Goal: Book appointment/travel/reservation

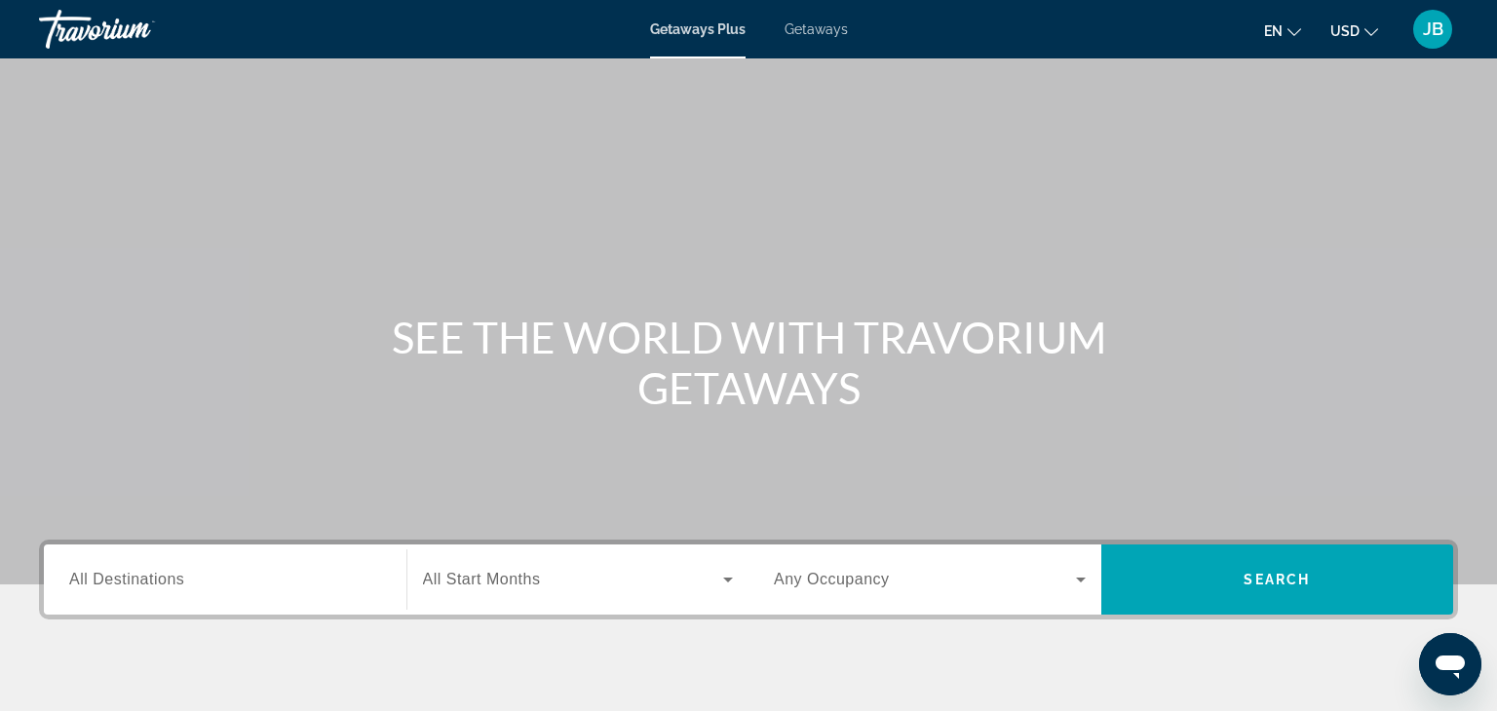
click at [103, 571] on span "All Destinations" at bounding box center [126, 579] width 115 height 17
click at [103, 571] on input "Destination All Destinations" at bounding box center [225, 580] width 312 height 23
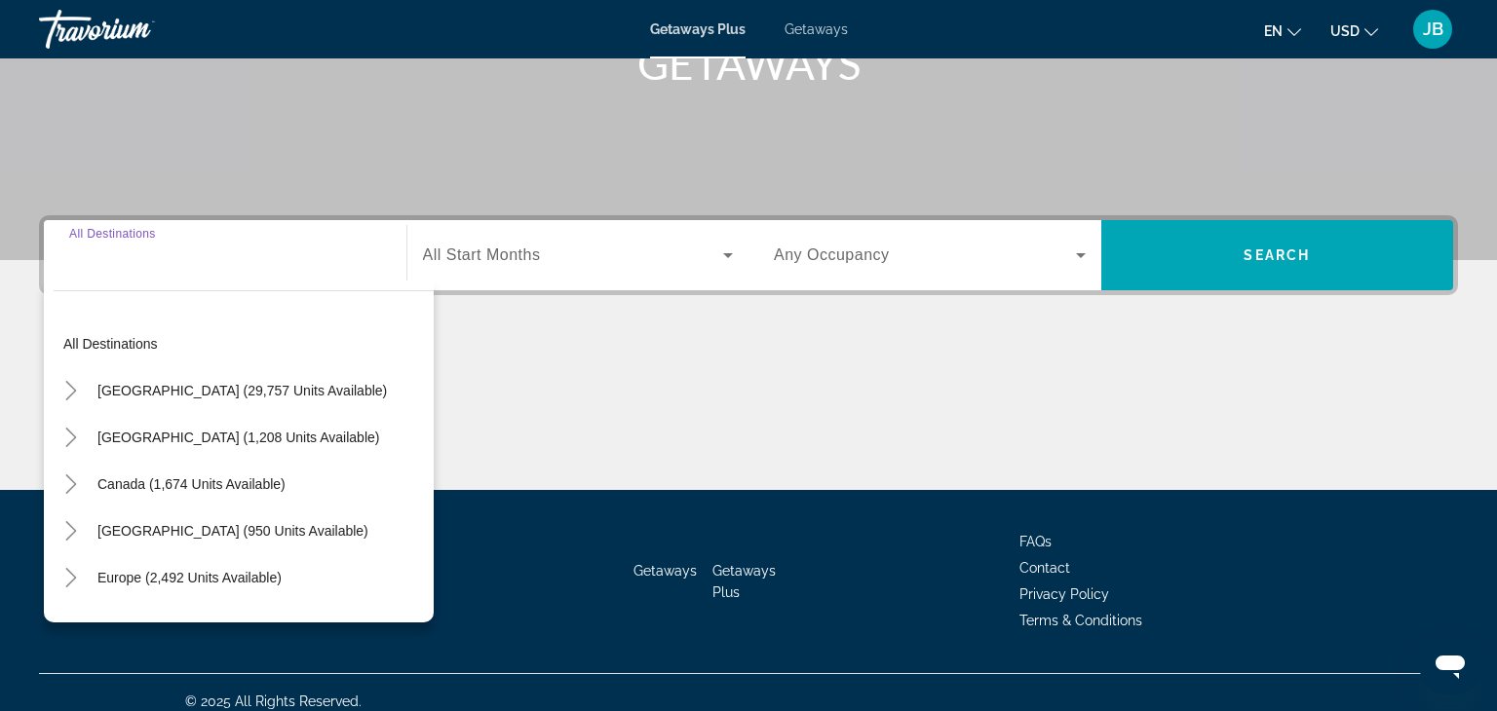
scroll to position [342, 0]
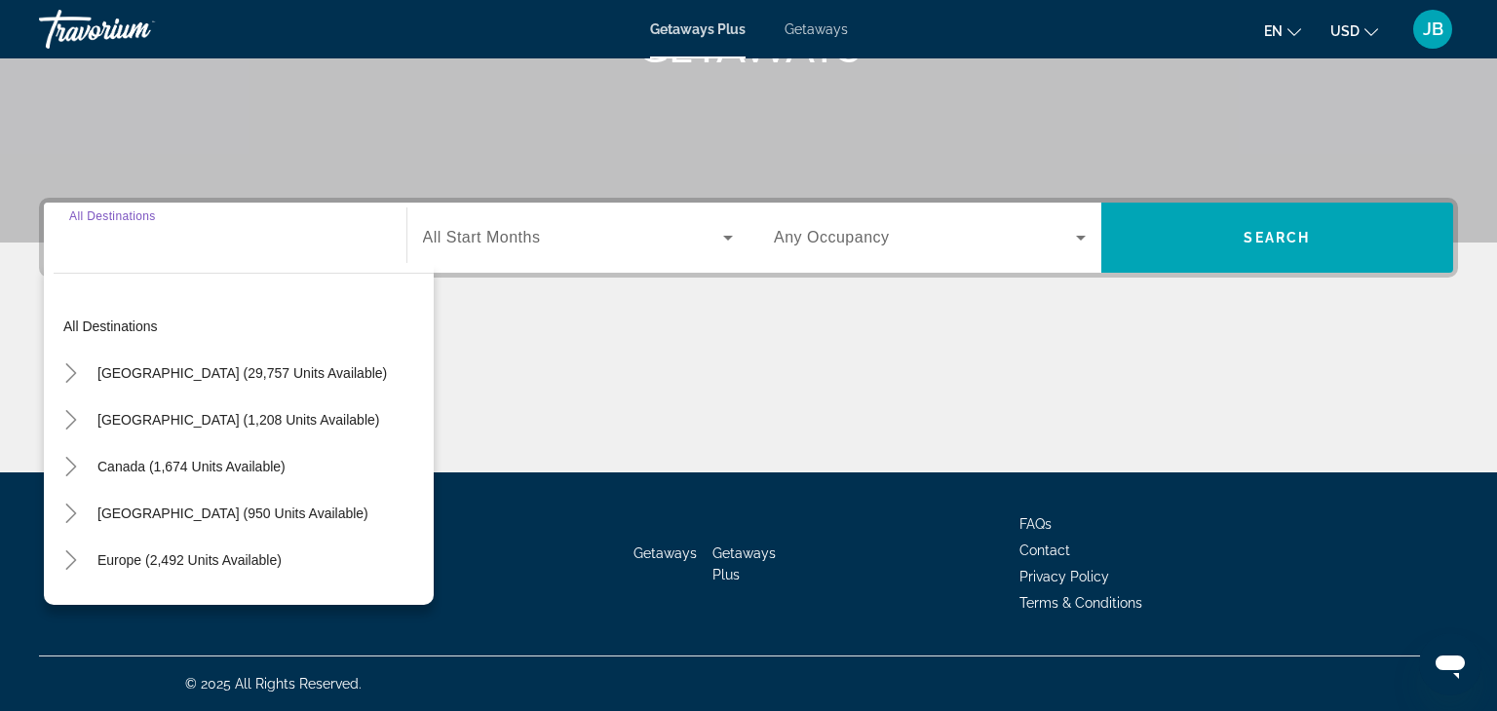
click at [822, 32] on span "Getaways" at bounding box center [816, 29] width 63 height 16
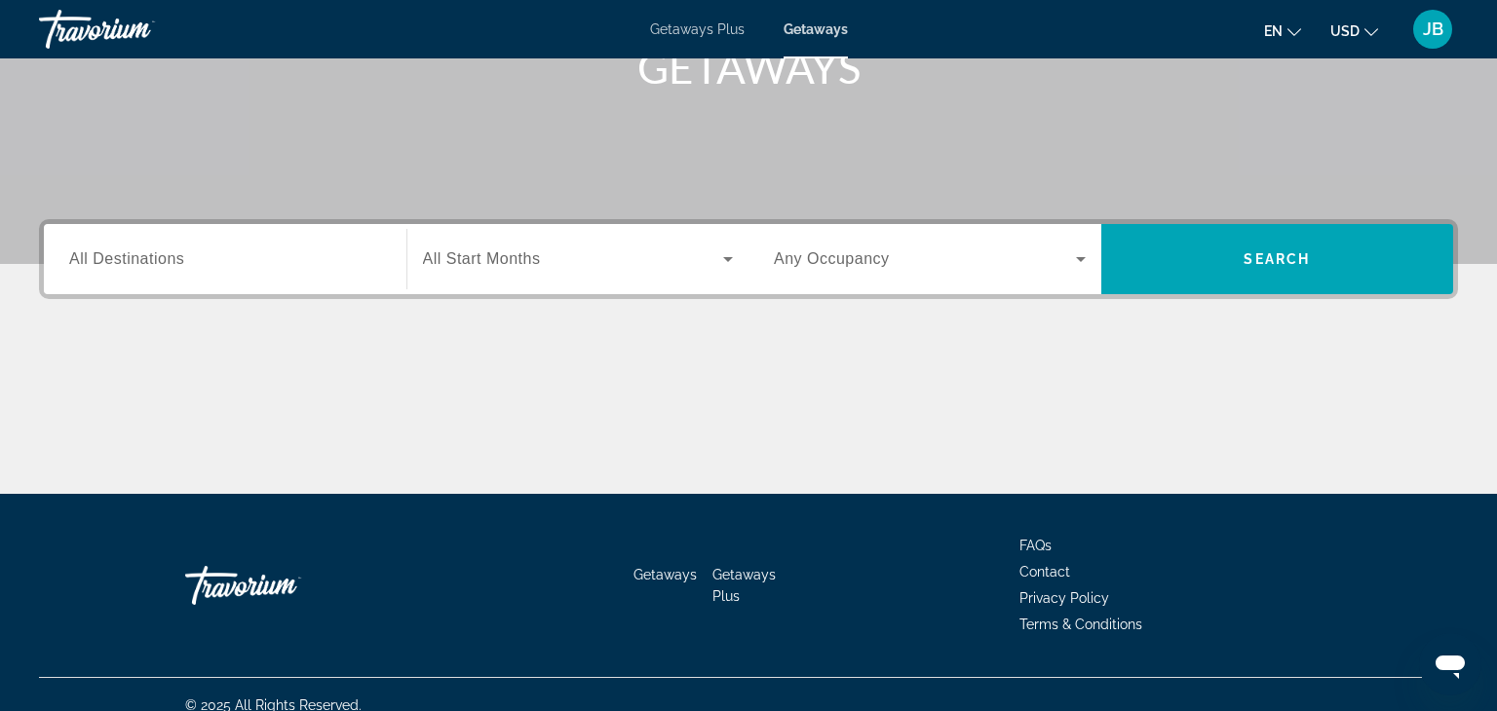
scroll to position [342, 0]
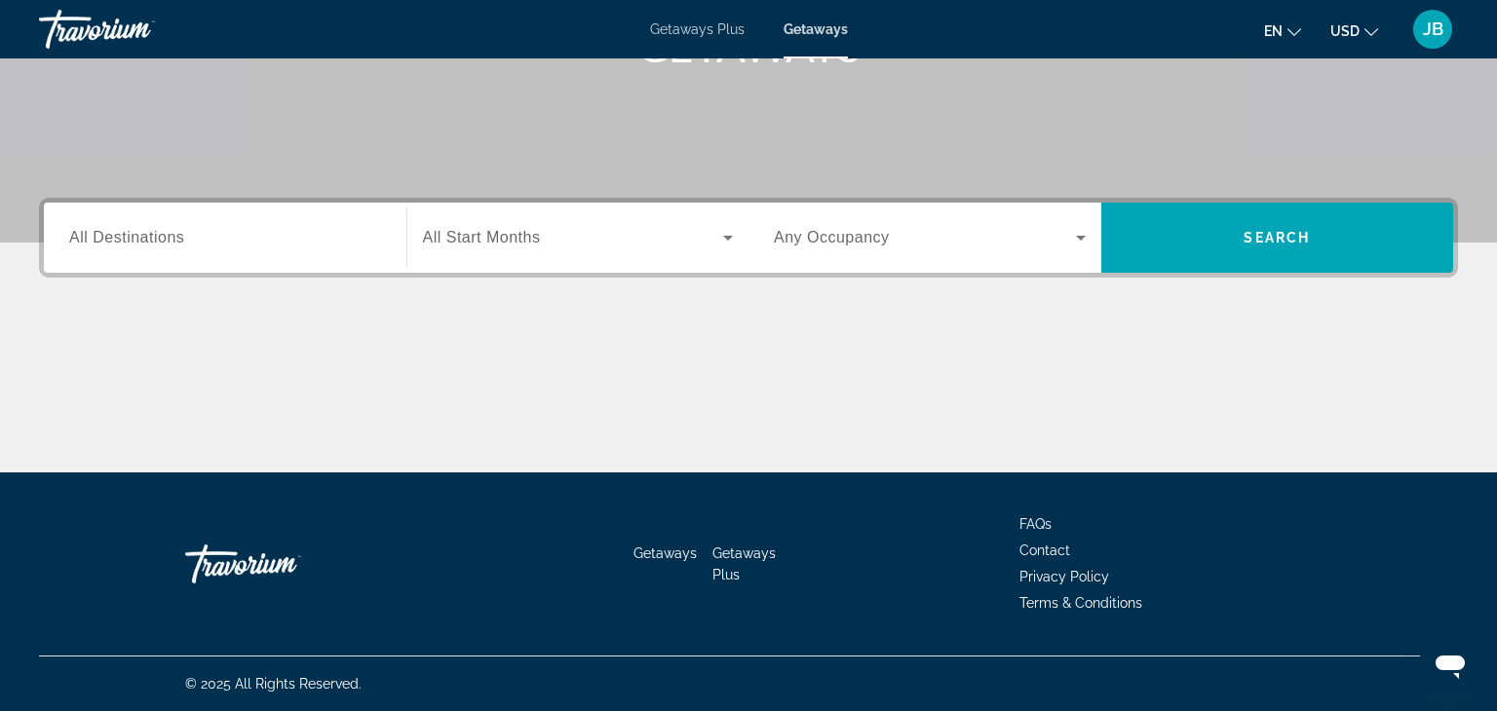
click at [139, 237] on span "All Destinations" at bounding box center [126, 237] width 115 height 17
click at [139, 237] on input "Destination All Destinations" at bounding box center [225, 238] width 312 height 23
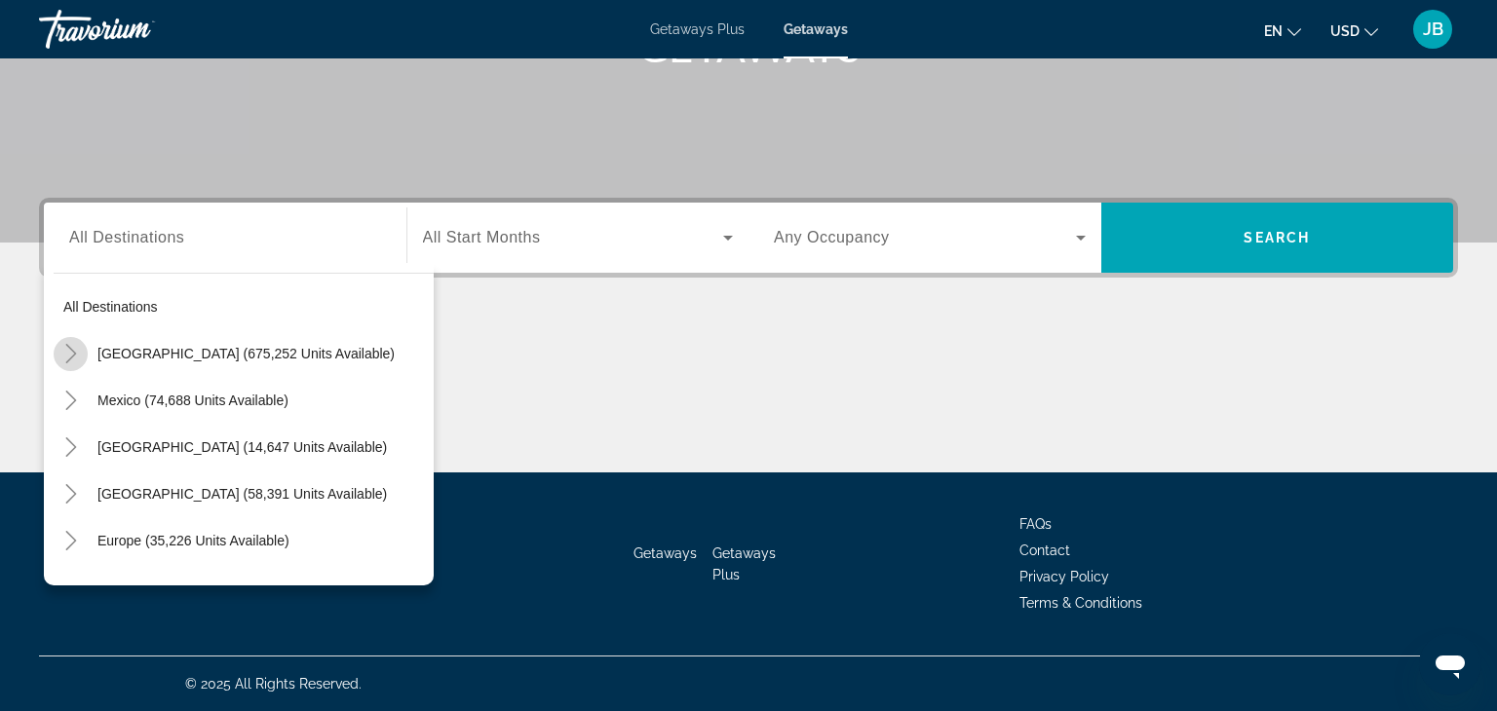
click at [68, 355] on icon "Toggle United States (675,252 units available)" at bounding box center [70, 353] width 19 height 19
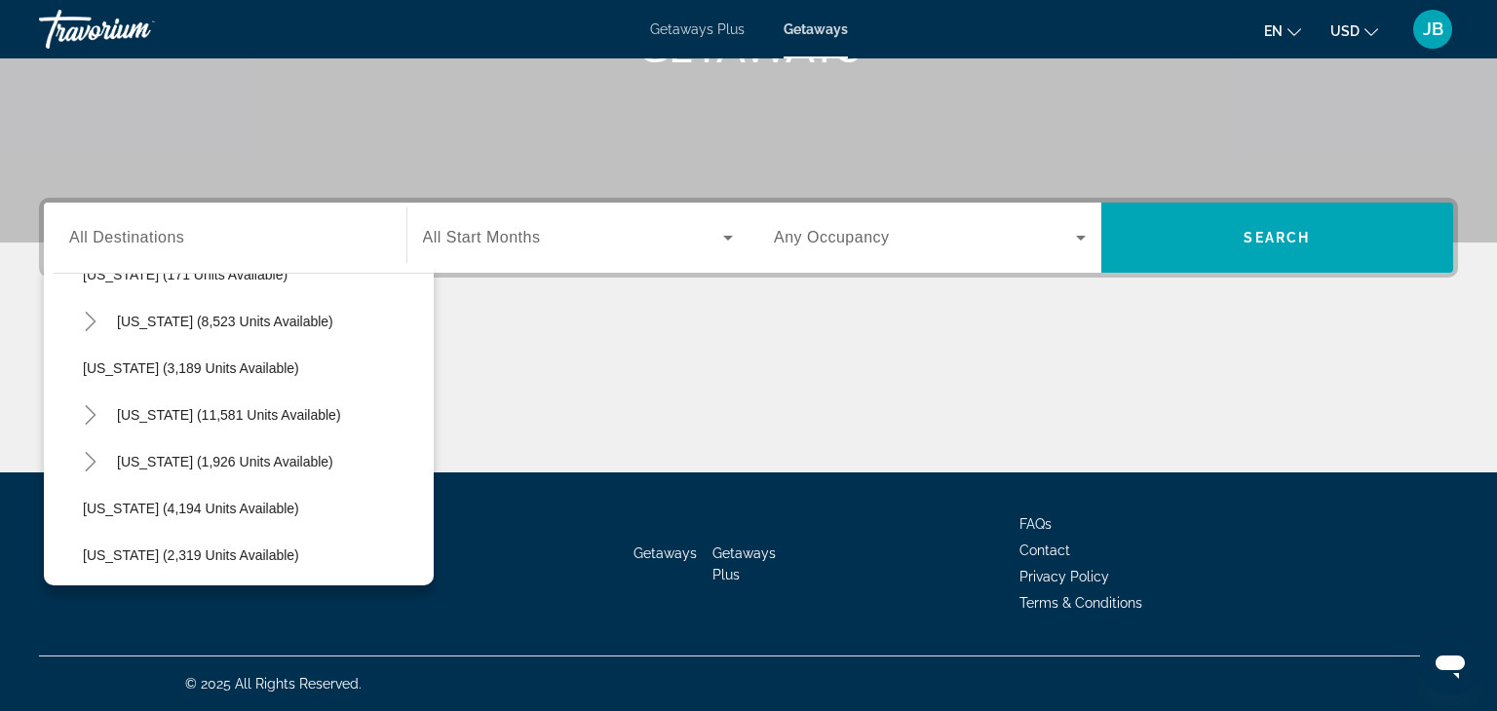
scroll to position [1066, 0]
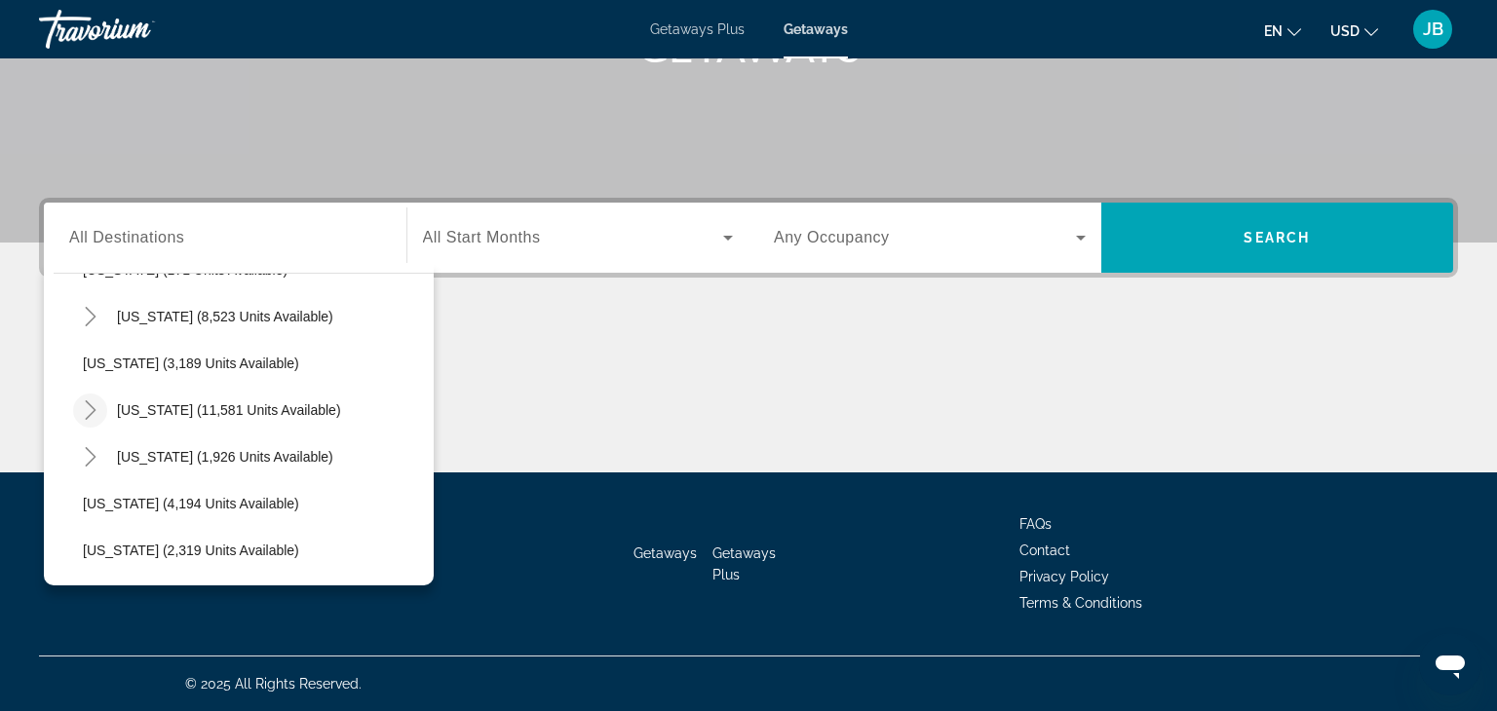
click at [85, 407] on icon "Toggle Nevada (11,581 units available)" at bounding box center [90, 410] width 19 height 19
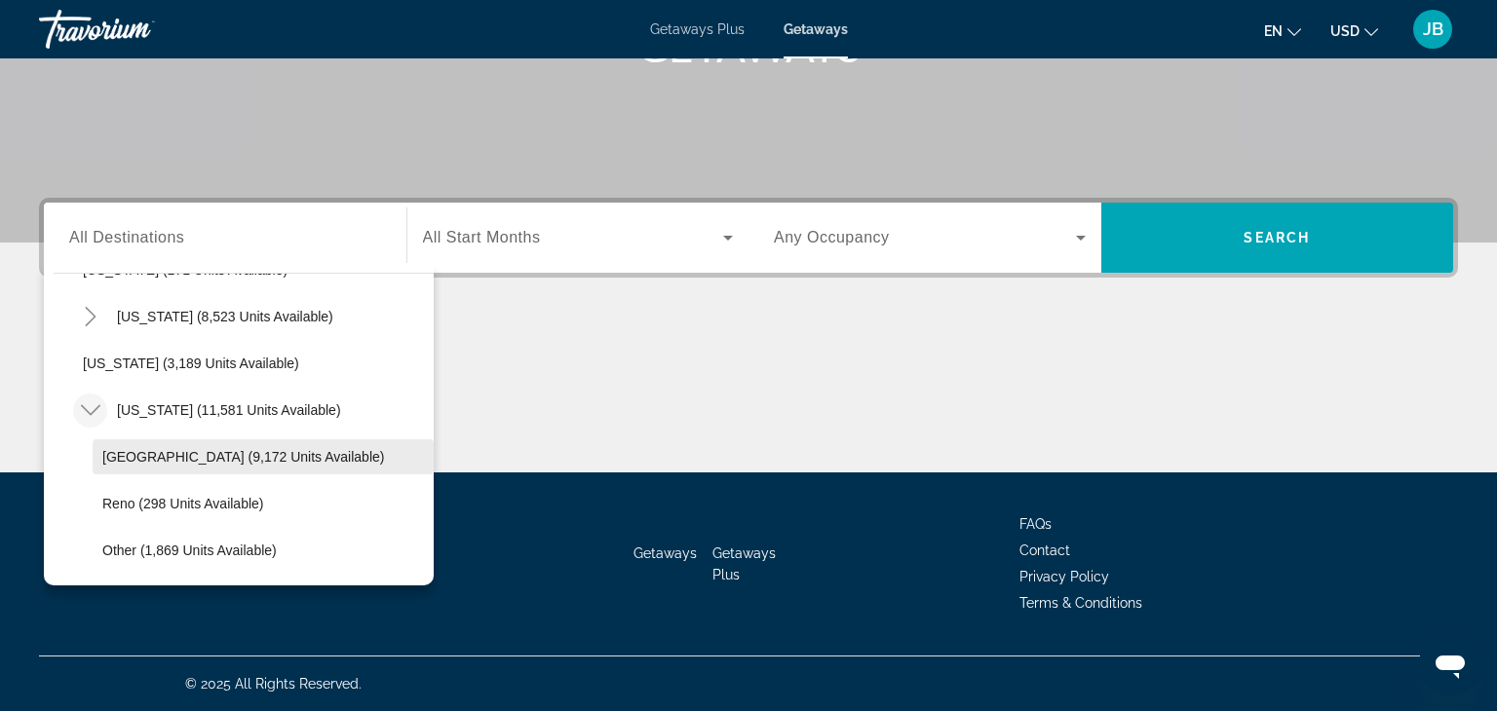
click at [122, 451] on span "[GEOGRAPHIC_DATA] (9,172 units available)" at bounding box center [243, 457] width 282 height 16
type input "**********"
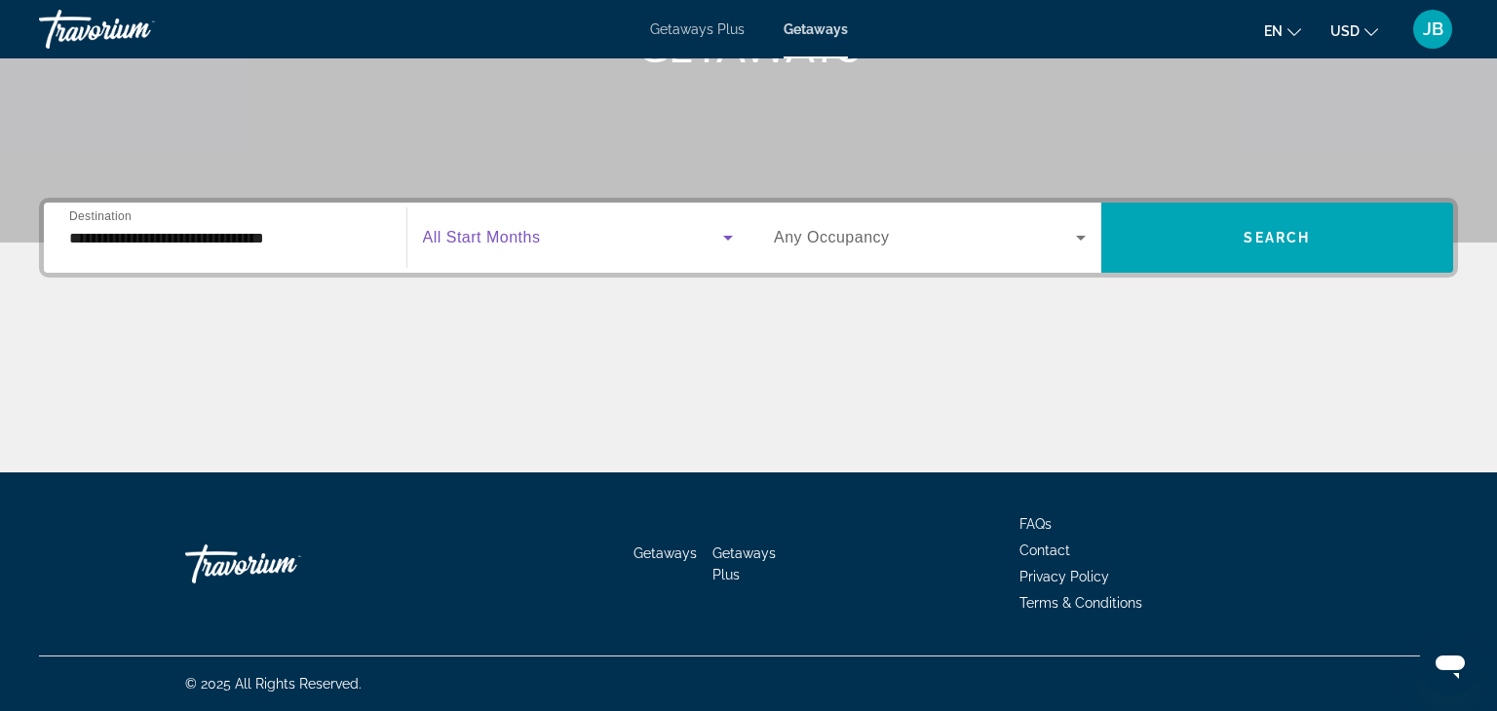
click at [709, 248] on span "Search widget" at bounding box center [573, 237] width 301 height 23
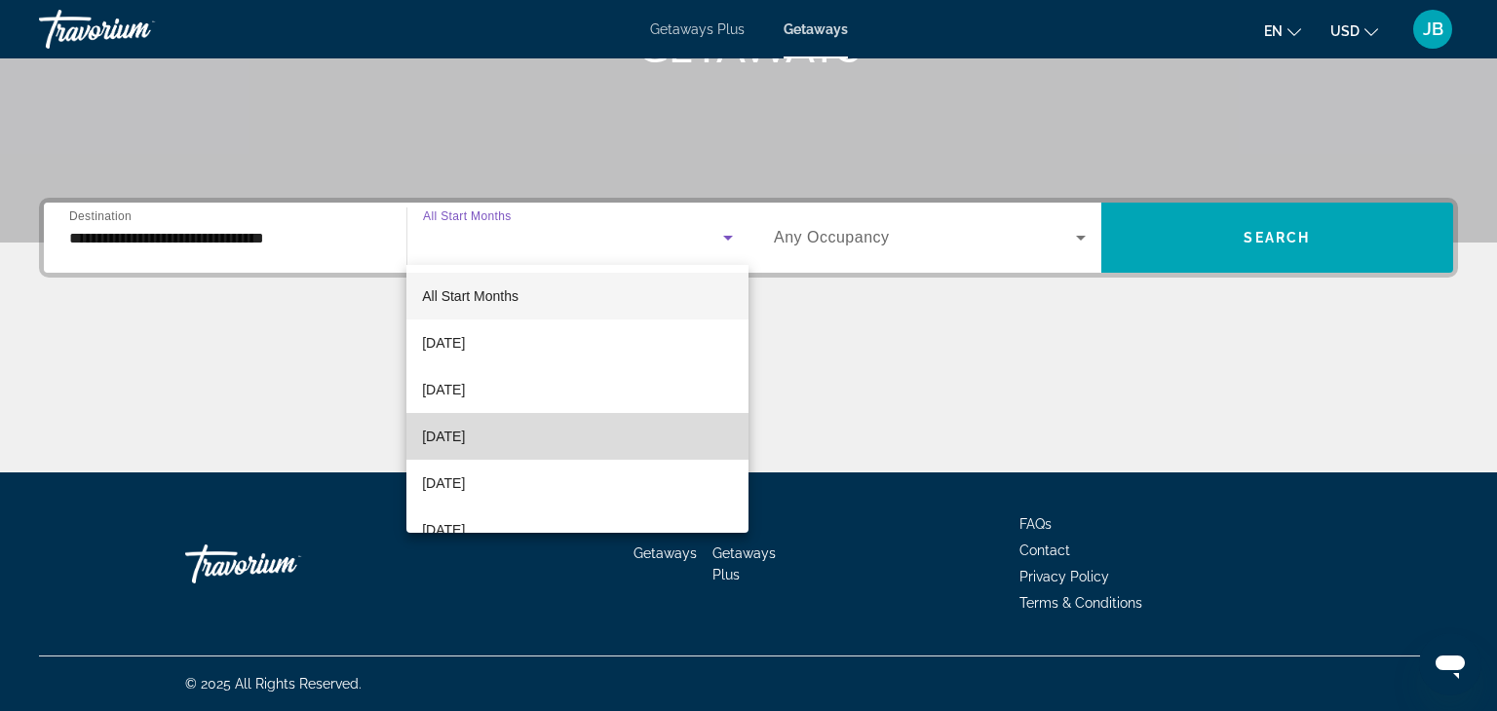
click at [562, 427] on mat-option "[DATE]" at bounding box center [577, 436] width 342 height 47
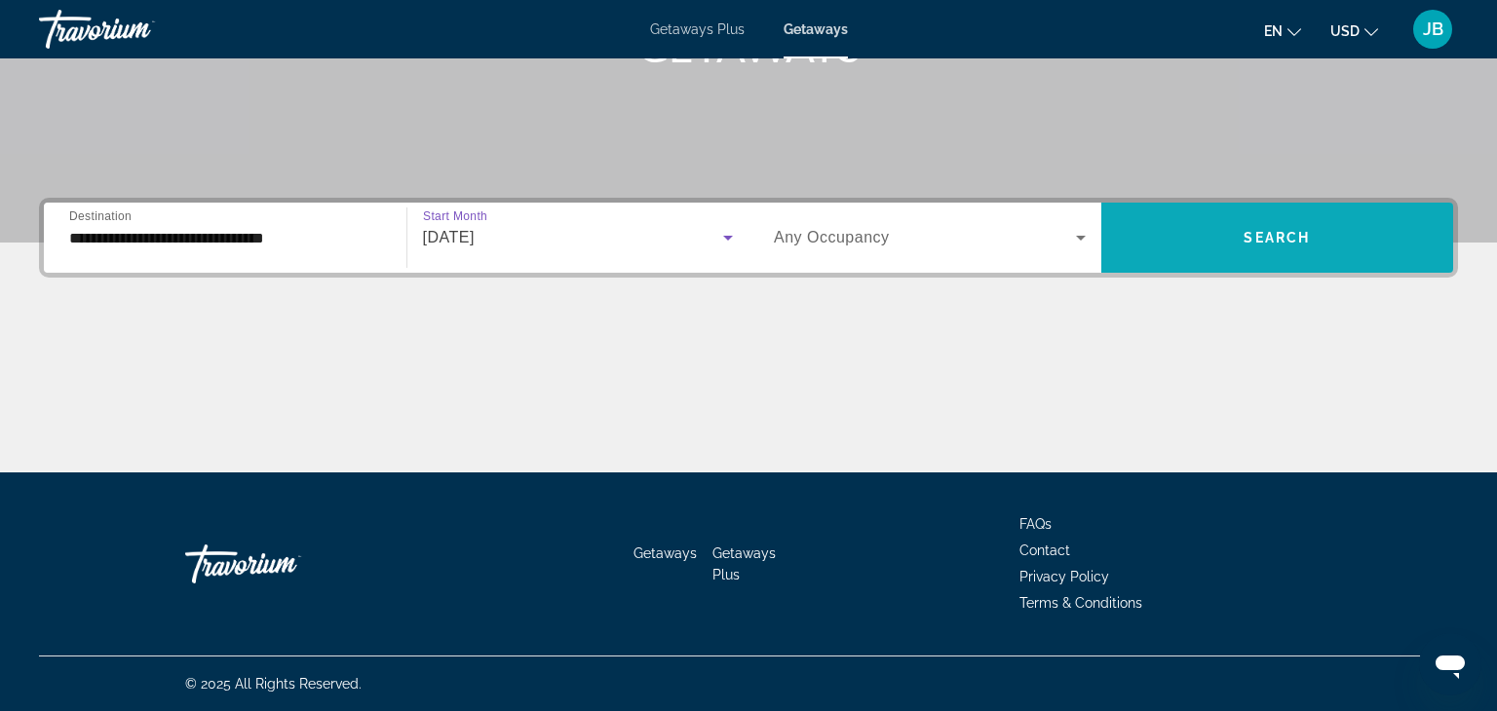
click at [1265, 249] on span "Search widget" at bounding box center [1277, 237] width 353 height 47
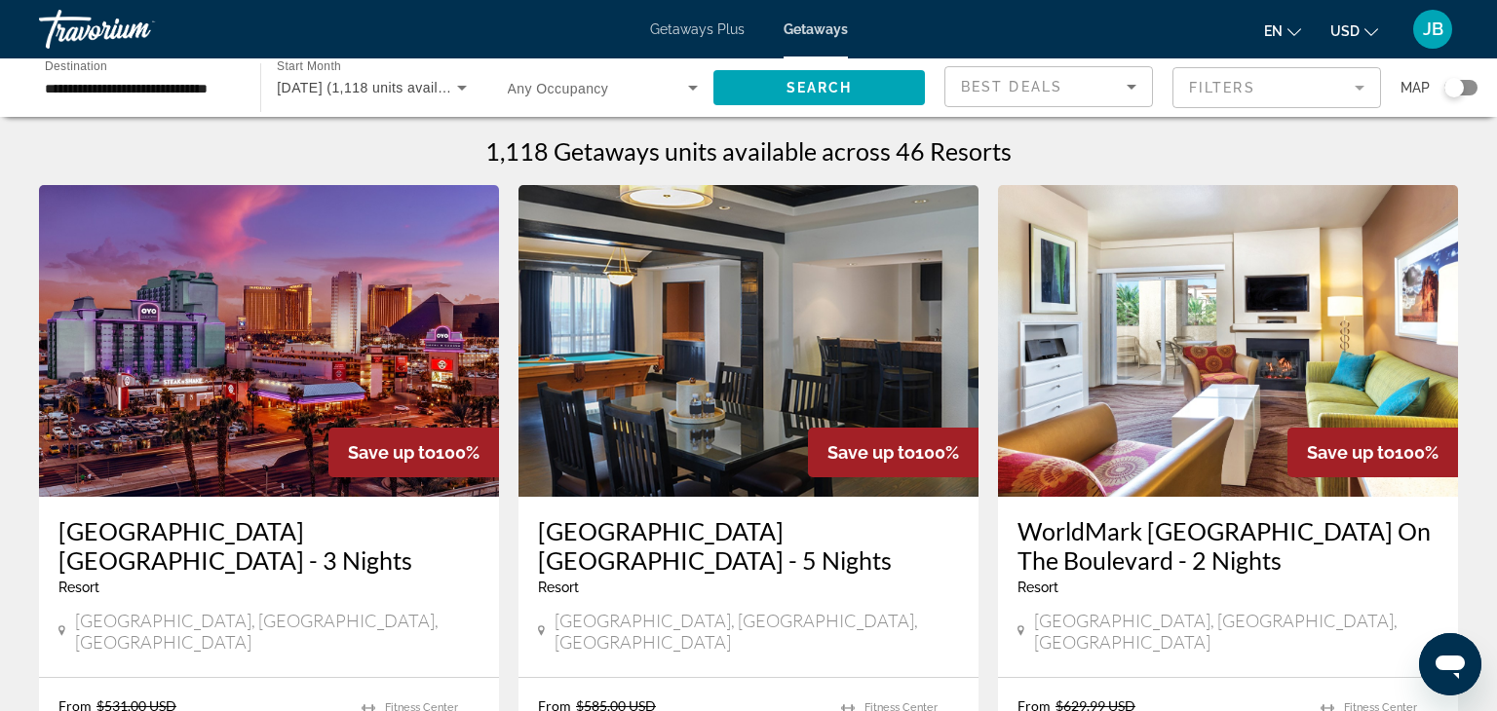
click at [456, 96] on icon "Search widget" at bounding box center [461, 87] width 23 height 23
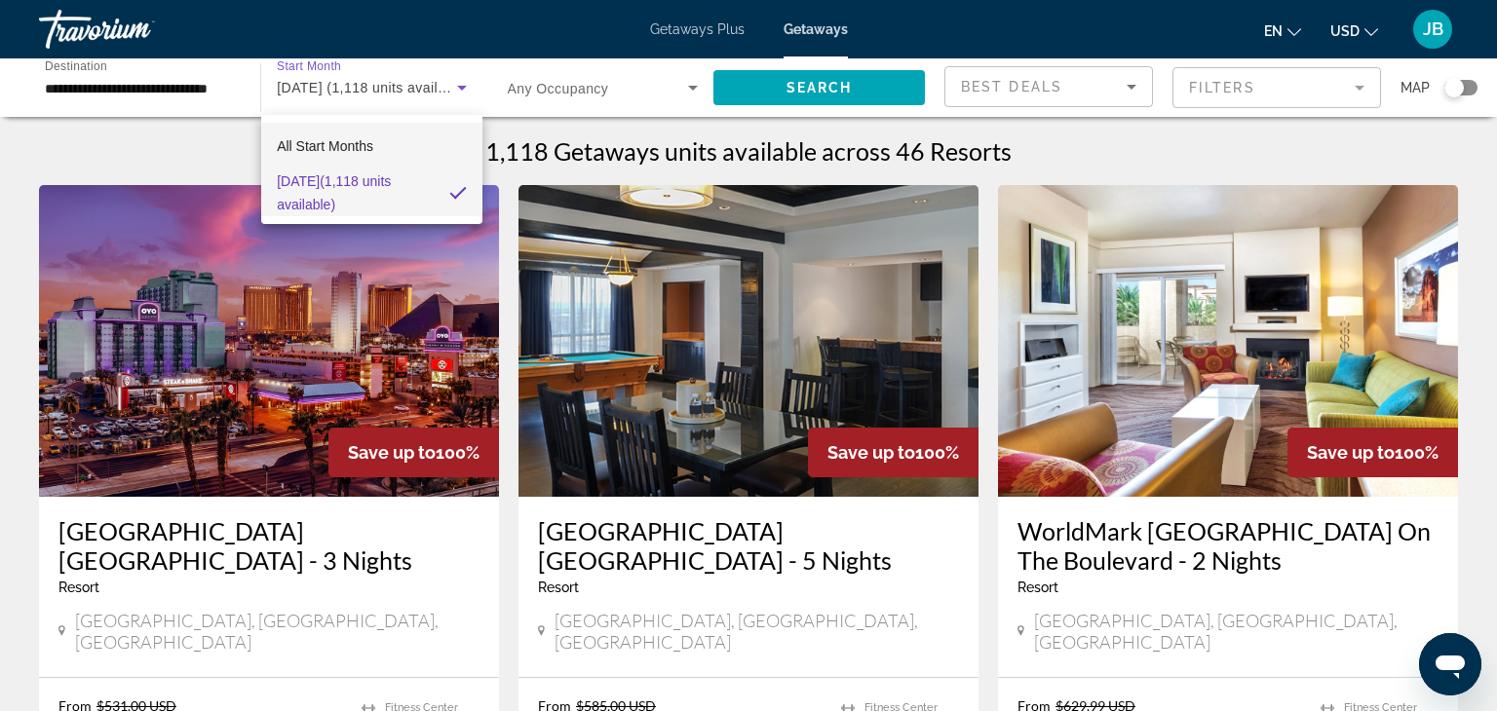
click at [340, 150] on span "All Start Months" at bounding box center [325, 146] width 96 height 16
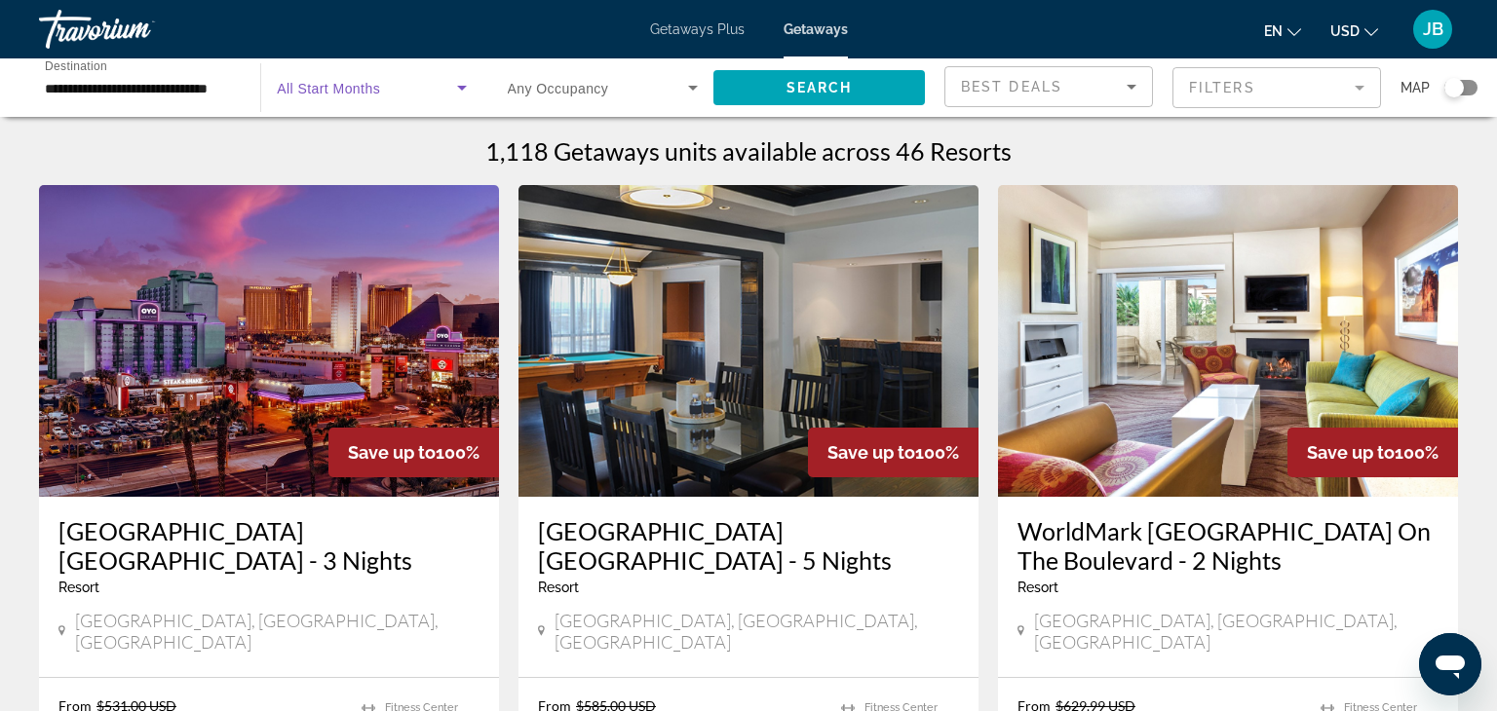
click at [361, 97] on span "Search widget" at bounding box center [366, 87] width 179 height 23
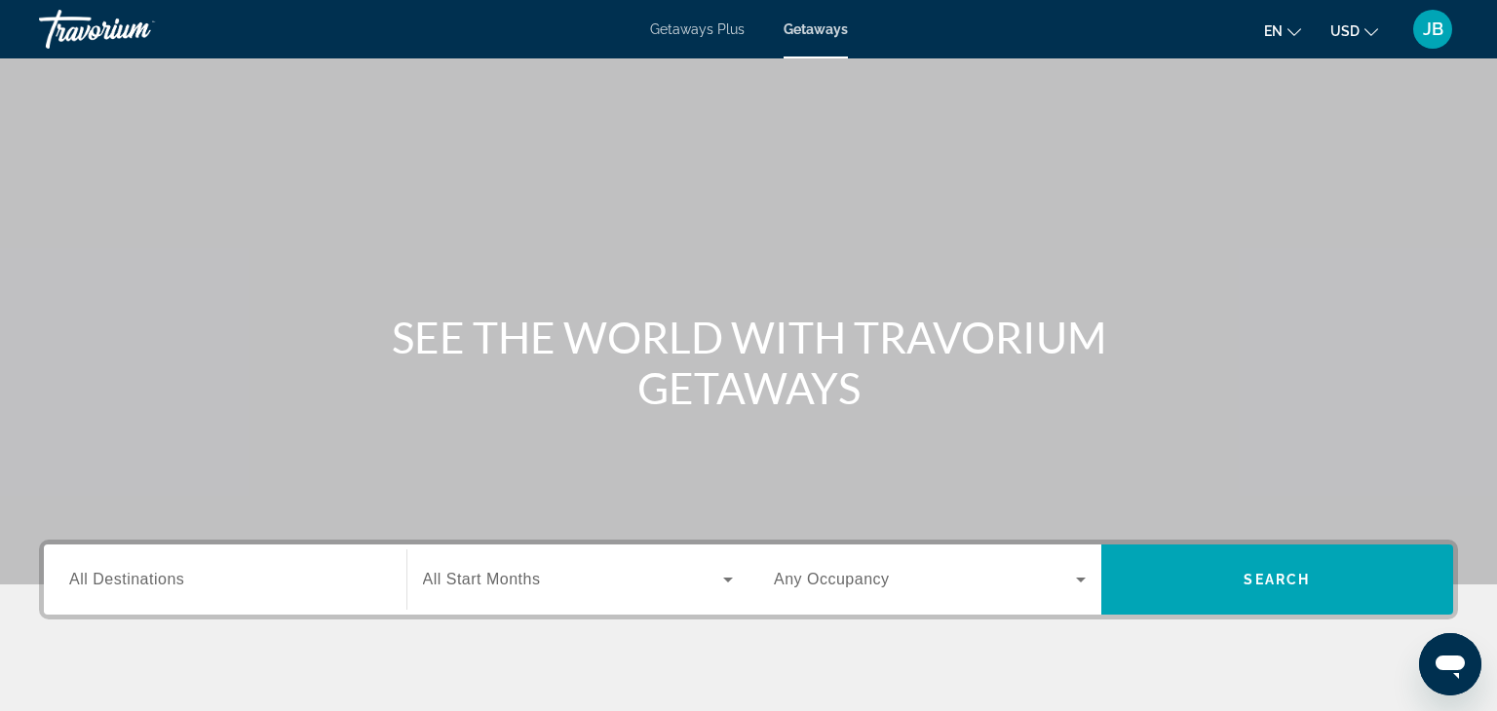
click at [300, 574] on input "Destination All Destinations" at bounding box center [225, 580] width 312 height 23
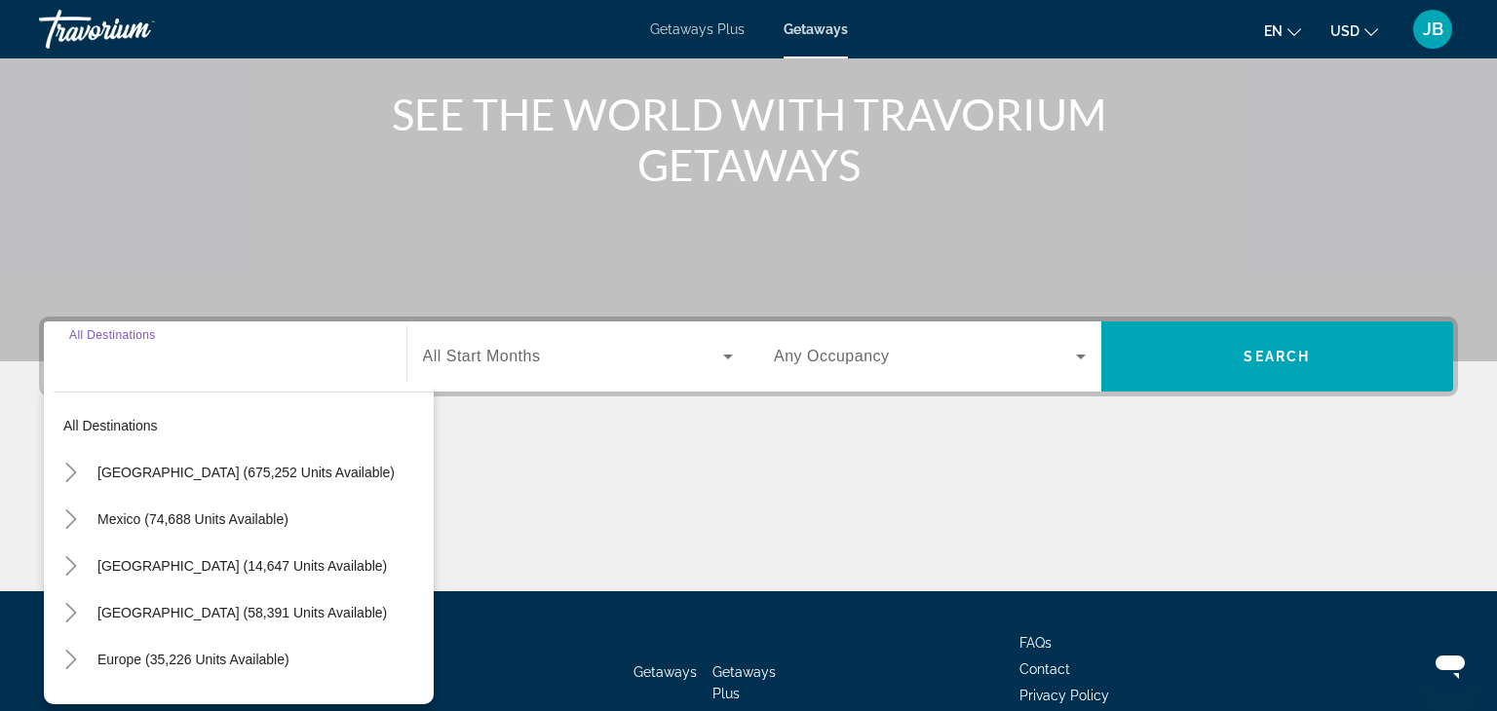
scroll to position [342, 0]
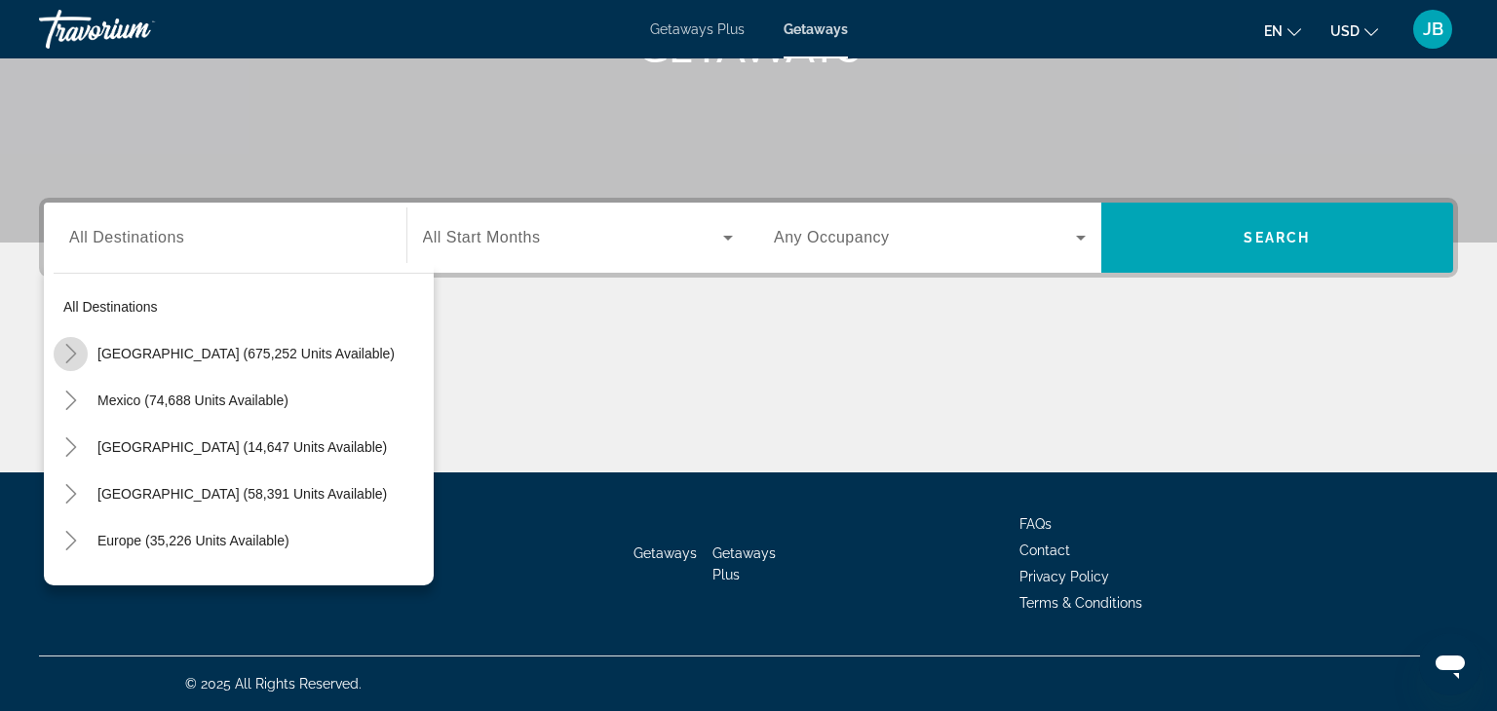
click at [80, 352] on icon "Toggle United States (675,252 units available)" at bounding box center [70, 353] width 19 height 19
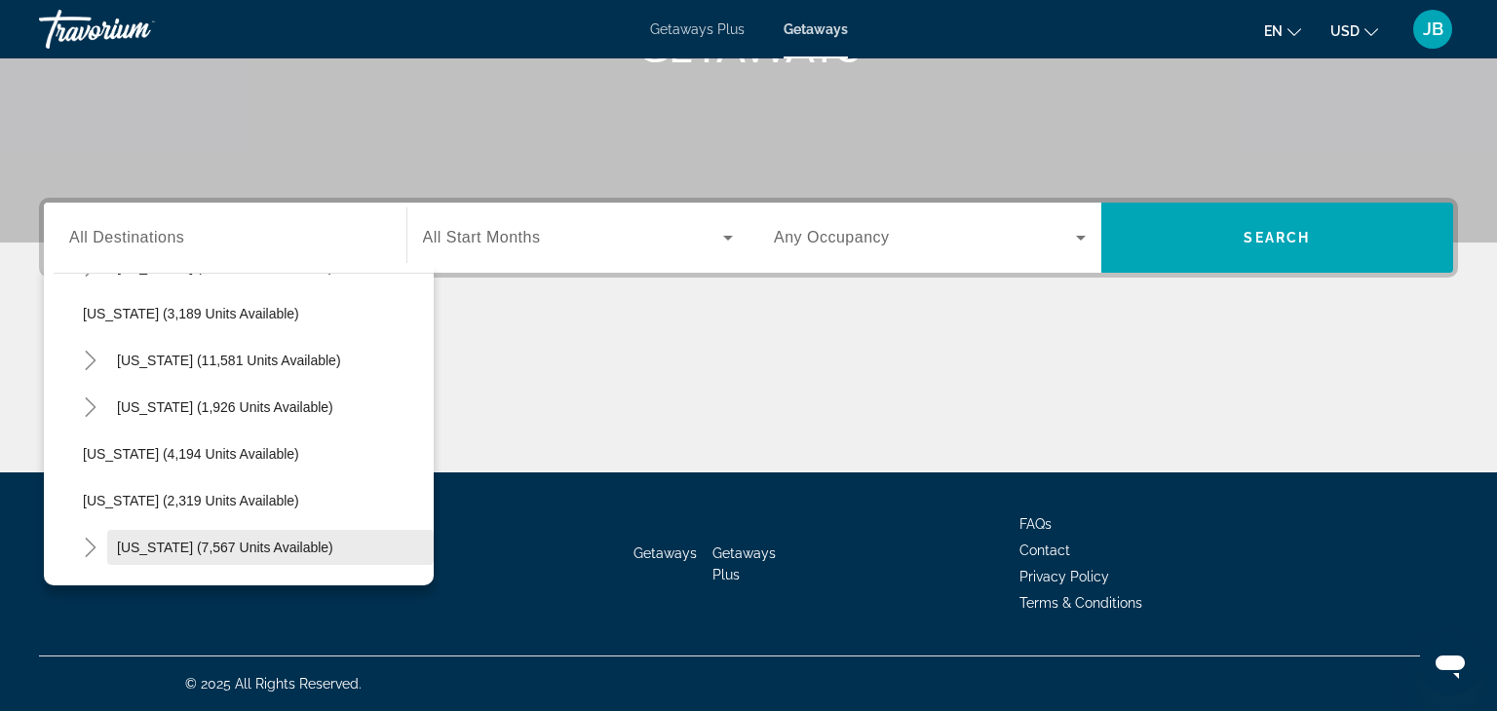
scroll to position [1115, 0]
click at [89, 375] on mat-icon "Toggle Nevada (11,581 units available)" at bounding box center [90, 362] width 34 height 34
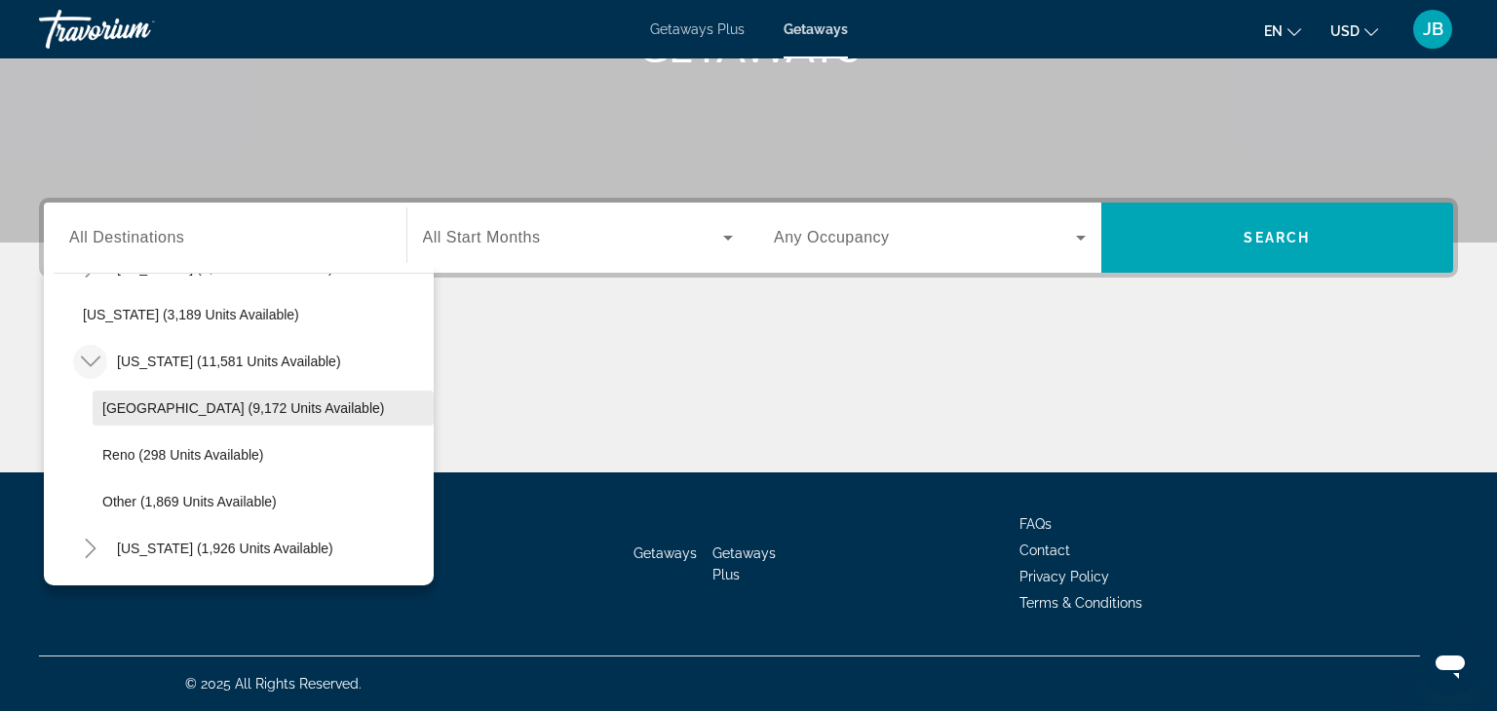
click at [138, 408] on span "[GEOGRAPHIC_DATA] (9,172 units available)" at bounding box center [243, 409] width 282 height 16
type input "**********"
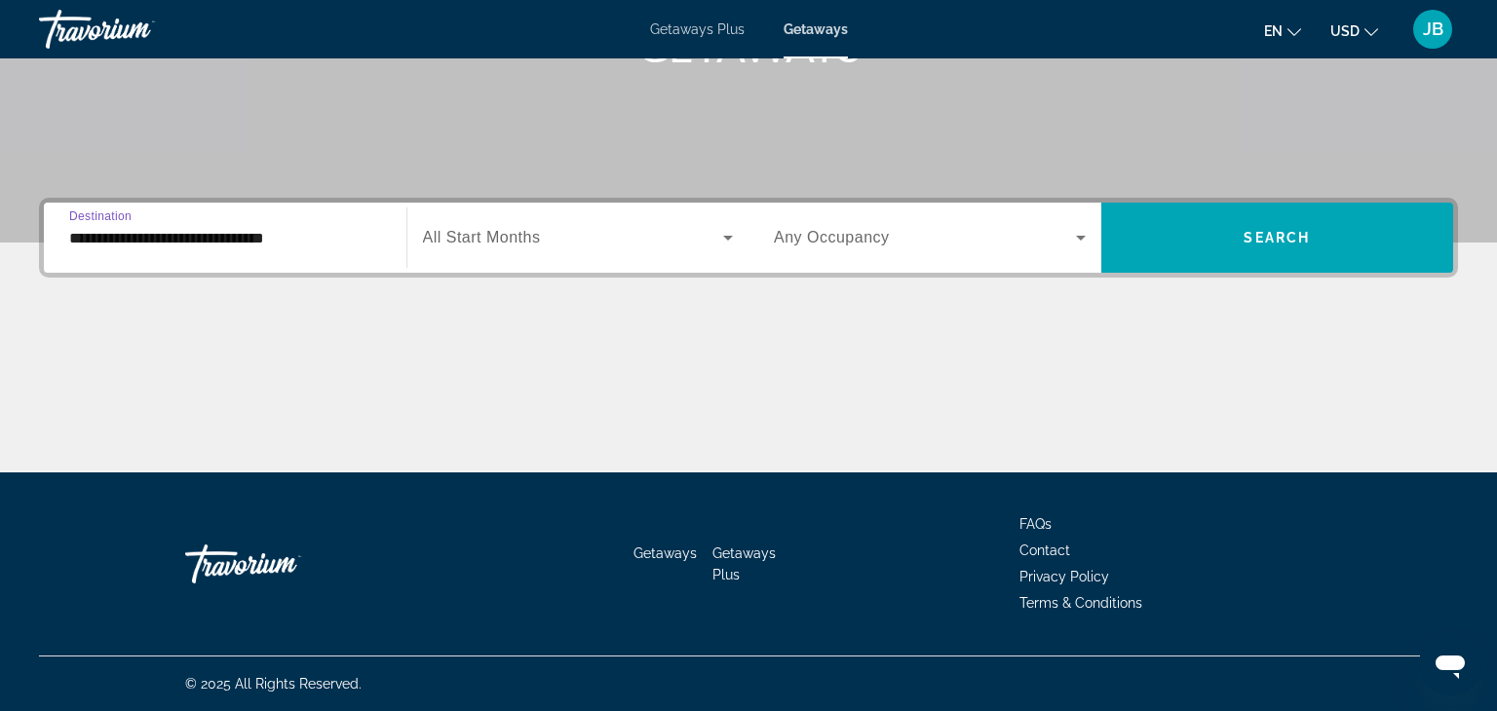
click at [469, 239] on span "All Start Months" at bounding box center [482, 237] width 118 height 17
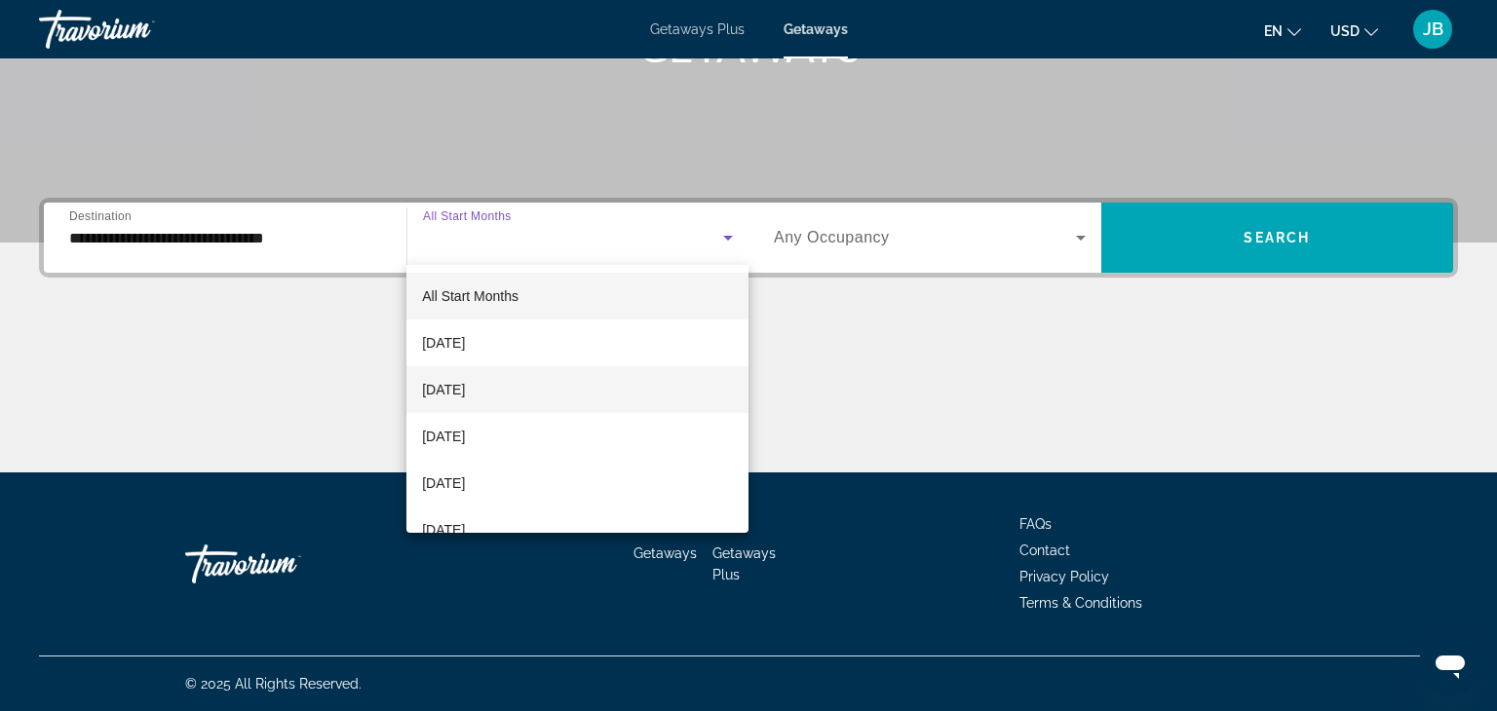
click at [424, 399] on span "[DATE]" at bounding box center [443, 389] width 43 height 23
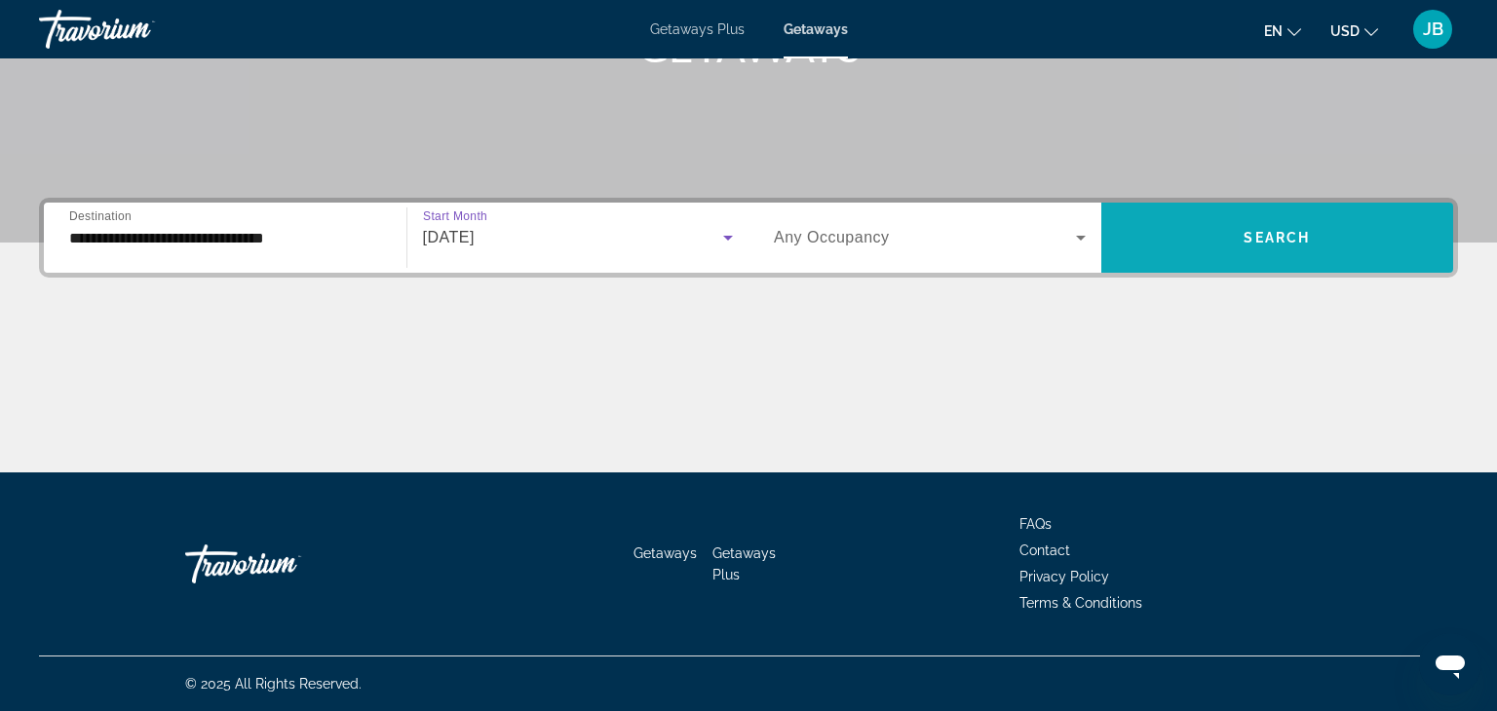
click at [1324, 241] on span "Search widget" at bounding box center [1277, 237] width 353 height 47
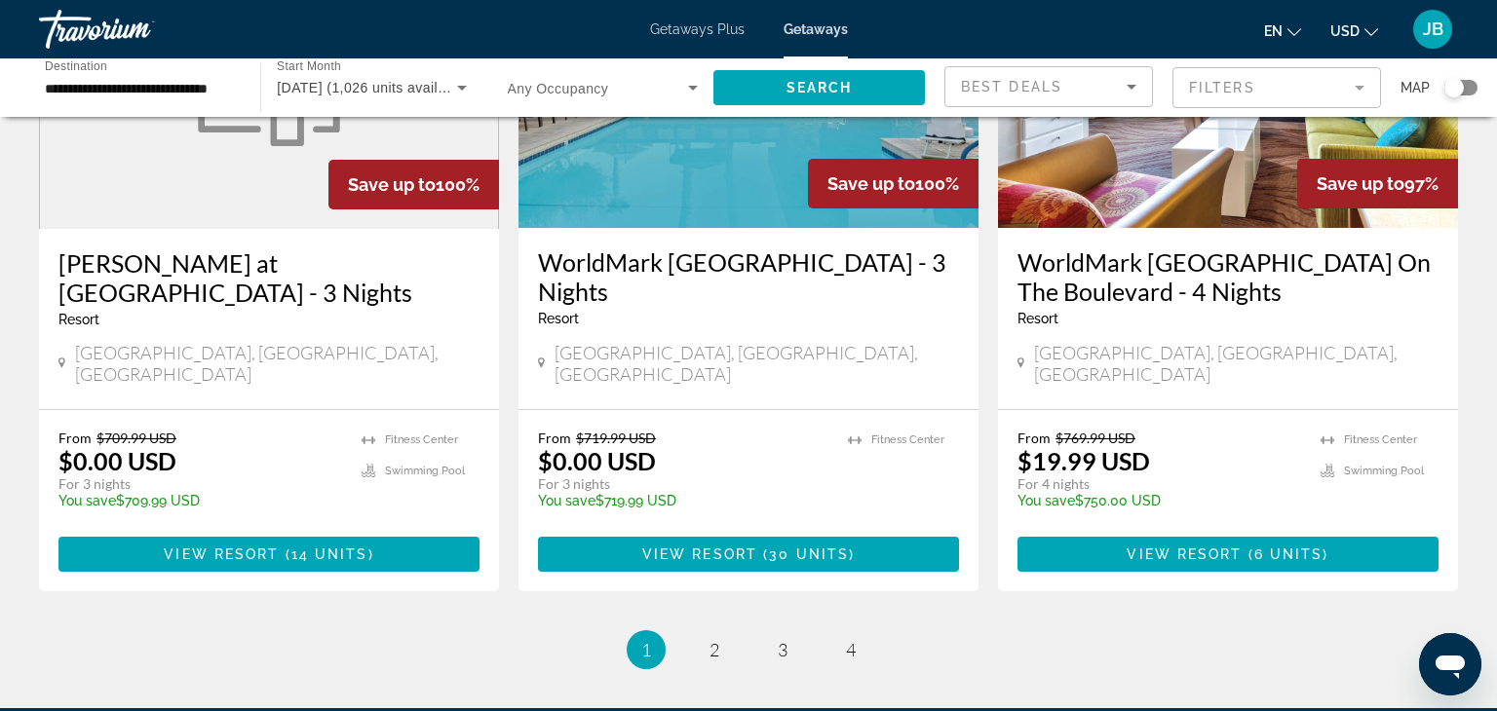
scroll to position [2413, 0]
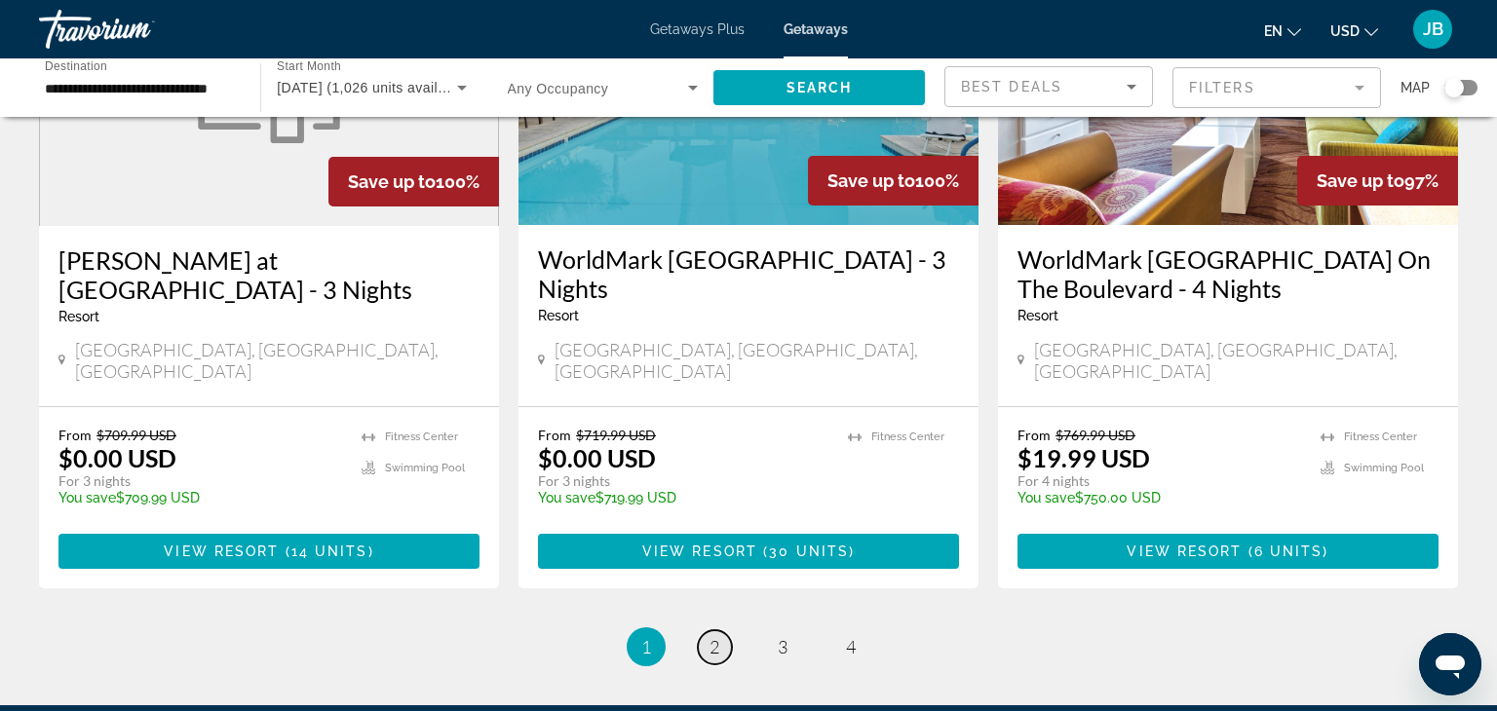
click at [704, 631] on link "page 2" at bounding box center [715, 648] width 34 height 34
